Goal: Find contact information: Find contact information

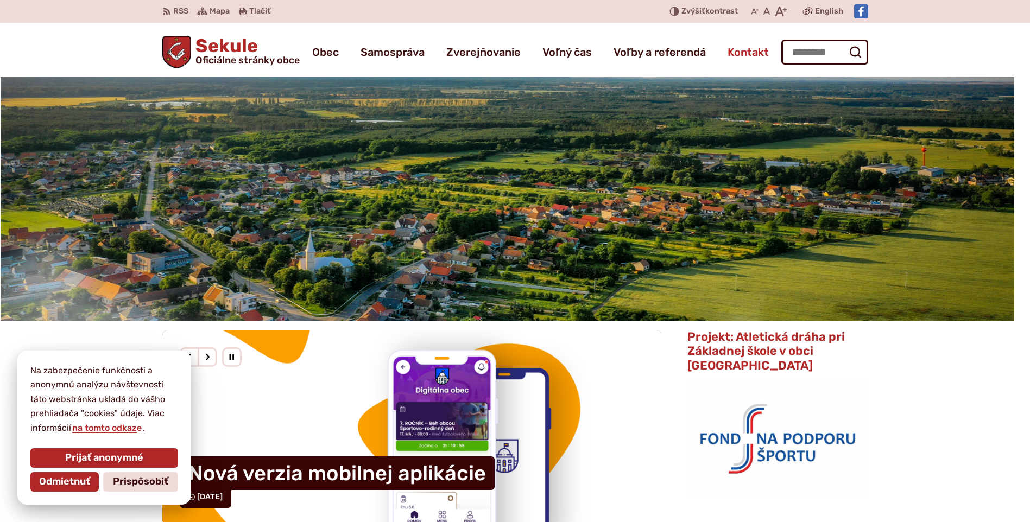
click at [755, 62] on span "Kontakt" at bounding box center [747, 52] width 41 height 30
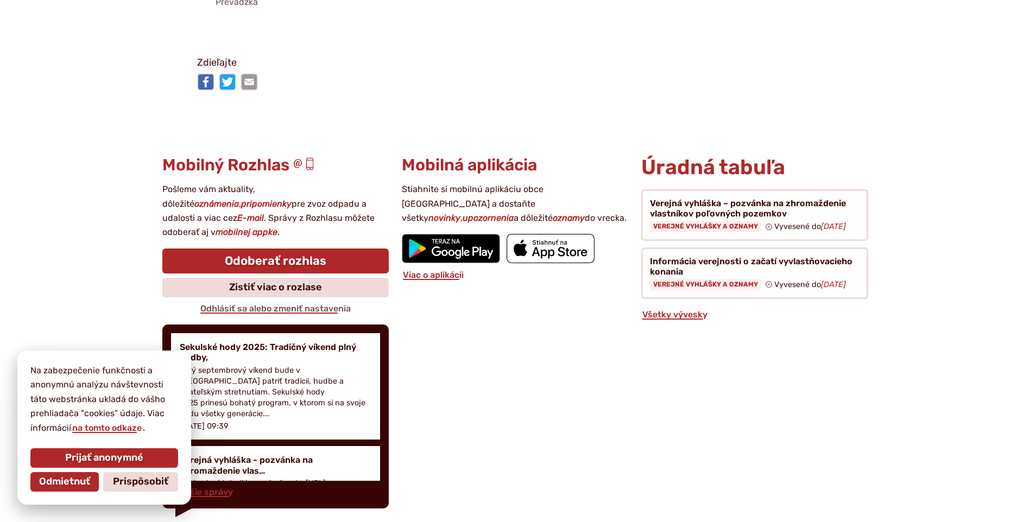
scroll to position [2819, 0]
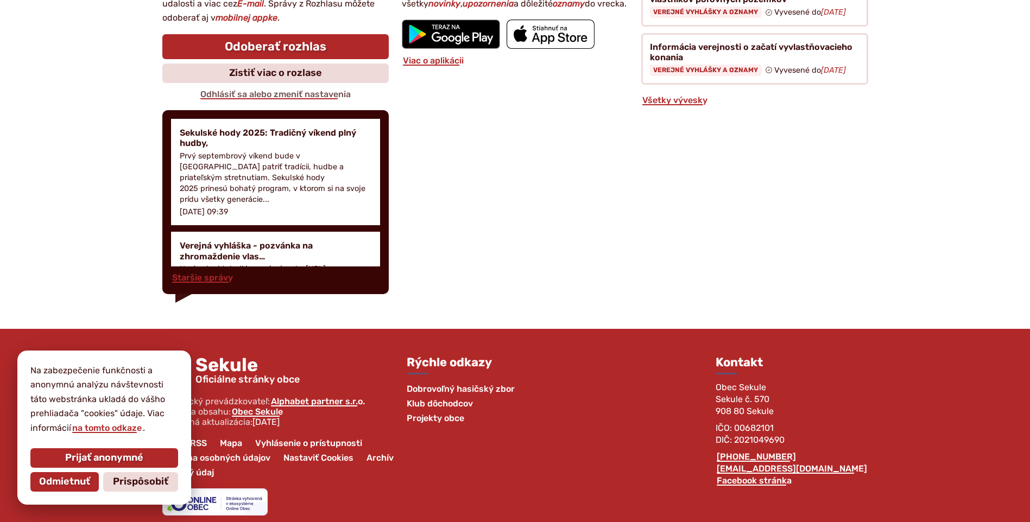
click at [100, 474] on div "Prijať anonymné Odmietnuť Prispôsobiť" at bounding box center [104, 470] width 152 height 48
click at [88, 472] on div "Prijať anonymné Odmietnuť Prispôsobiť" at bounding box center [104, 470] width 152 height 48
click at [84, 480] on span "Odmietnuť" at bounding box center [64, 482] width 51 height 12
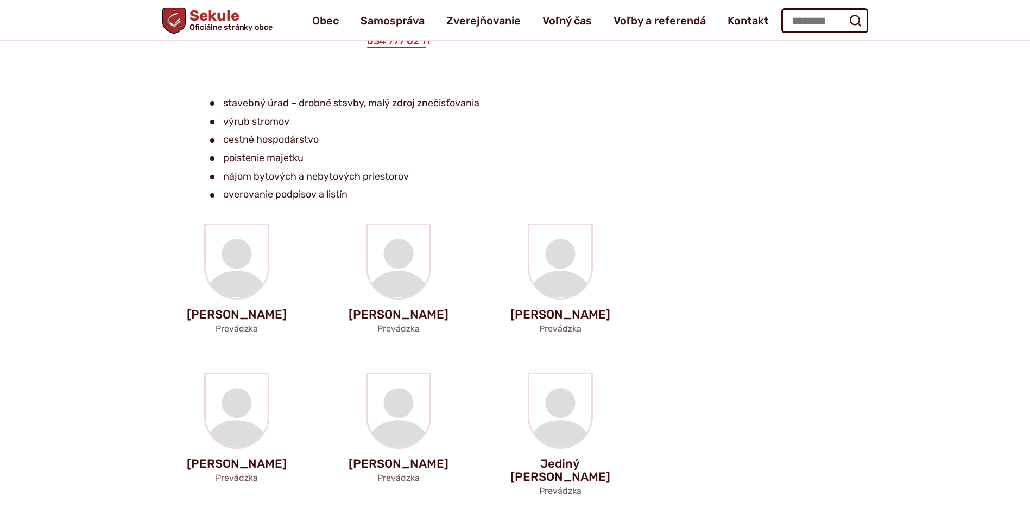
scroll to position [1788, 0]
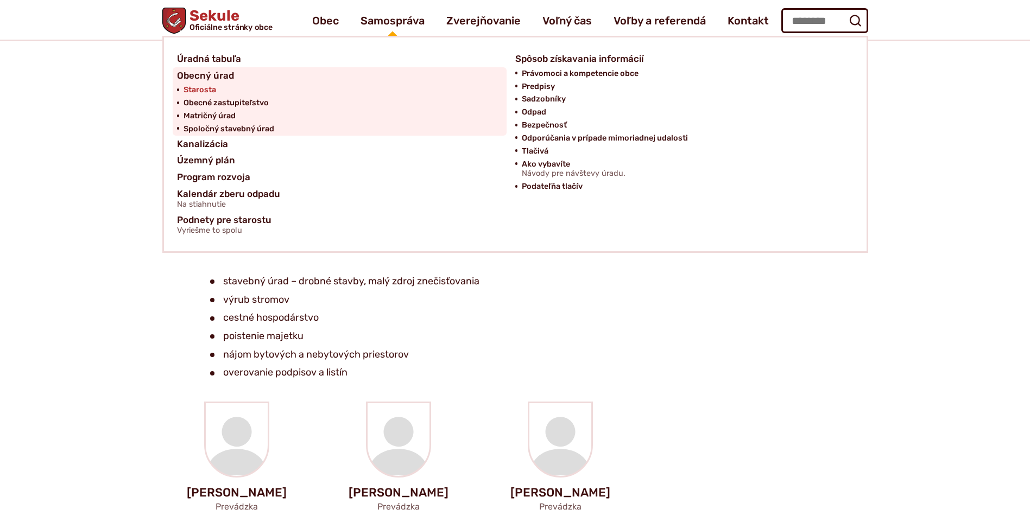
click at [192, 91] on span "Starosta" at bounding box center [199, 90] width 33 height 13
